Goal: Find specific page/section: Find specific page/section

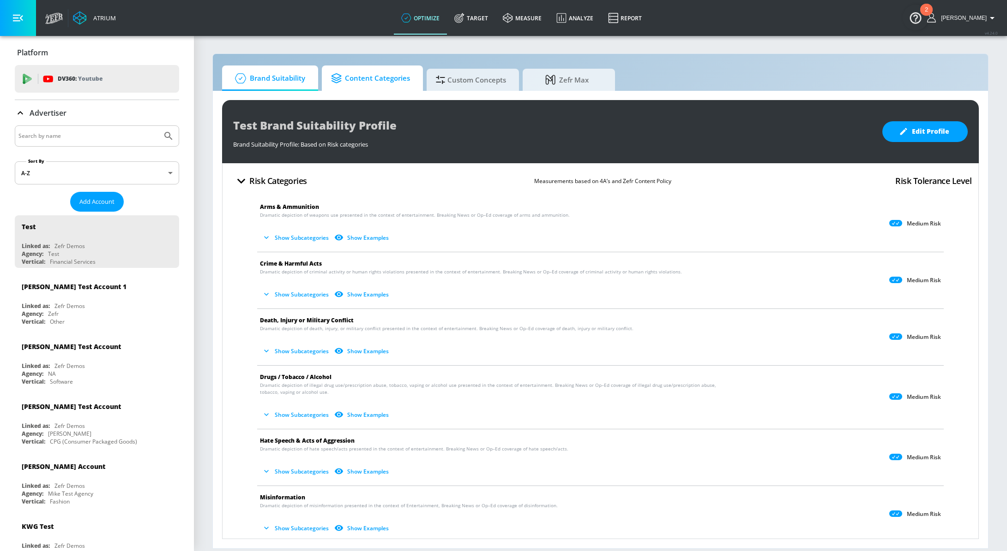
click at [396, 78] on span "Content Categories" at bounding box center [370, 78] width 79 height 22
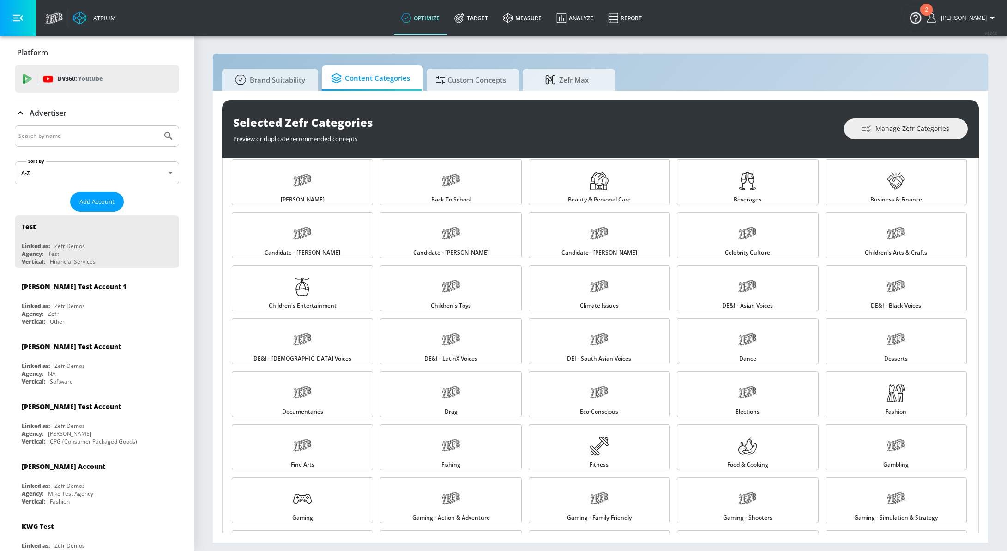
scroll to position [63, 0]
